Goal: Transaction & Acquisition: Download file/media

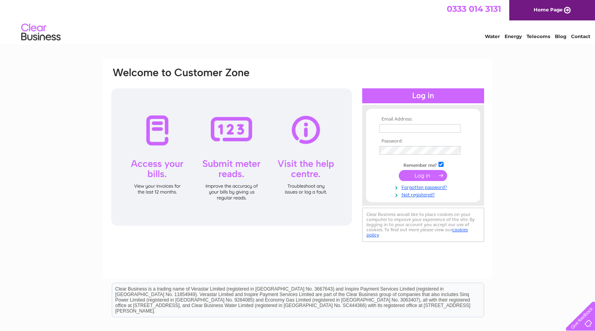
type input "[EMAIL_ADDRESS][DOMAIN_NAME]"
click at [421, 175] on input "submit" at bounding box center [423, 175] width 48 height 11
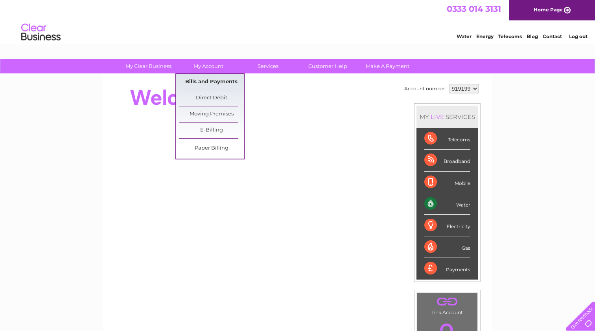
click at [215, 81] on link "Bills and Payments" at bounding box center [211, 82] width 65 height 16
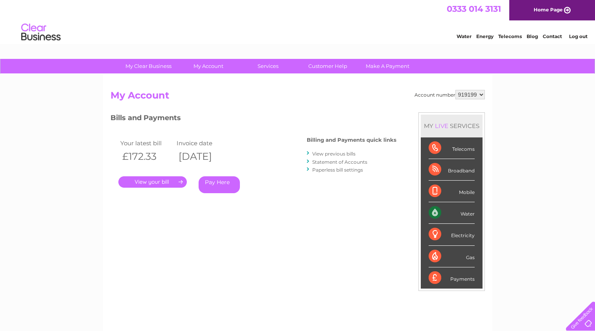
click at [154, 179] on link "." at bounding box center [152, 182] width 68 height 11
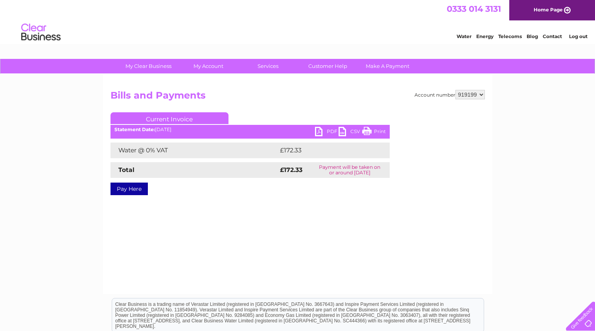
click at [317, 132] on link "PDF" at bounding box center [327, 132] width 24 height 11
